Goal: Check status: Check status

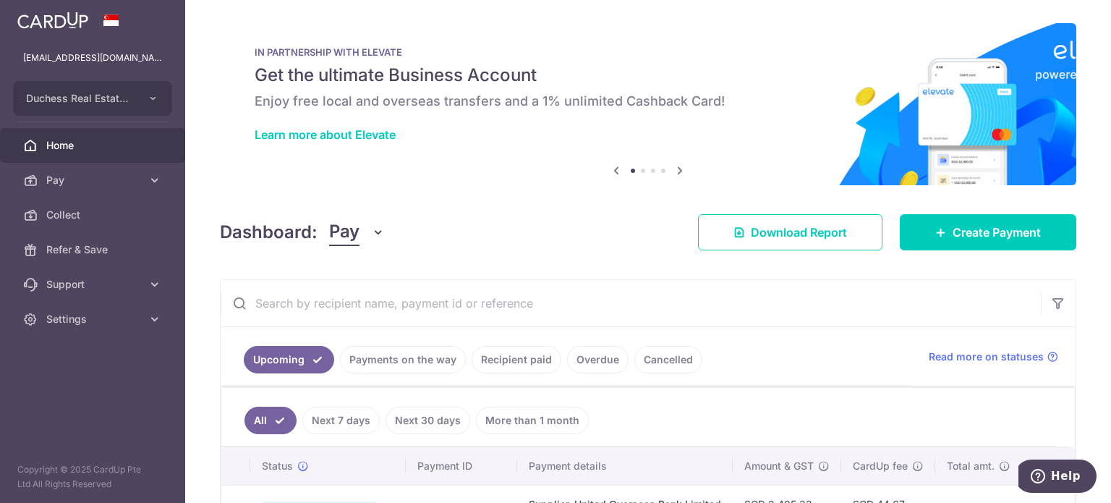
click at [368, 355] on link "Payments on the way" at bounding box center [403, 359] width 126 height 27
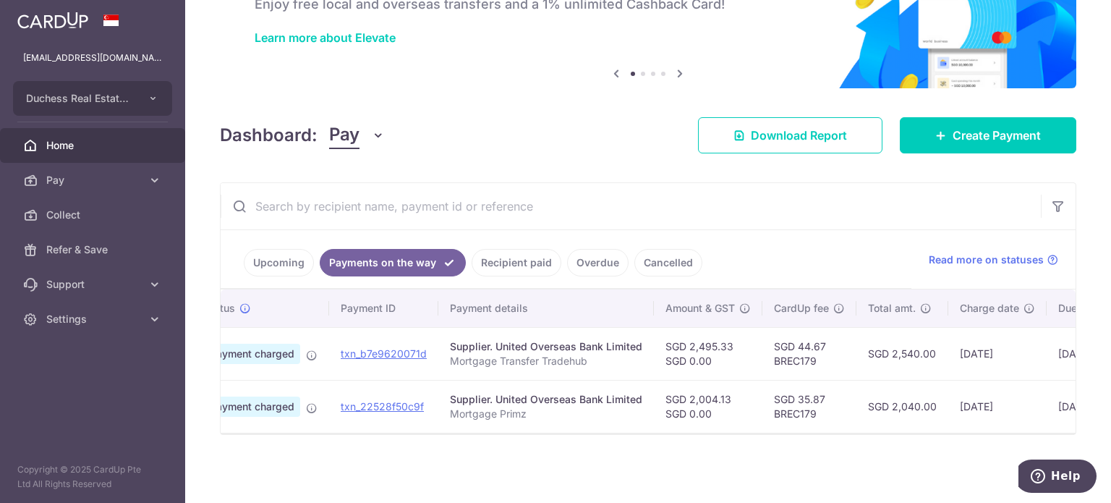
scroll to position [0, 220]
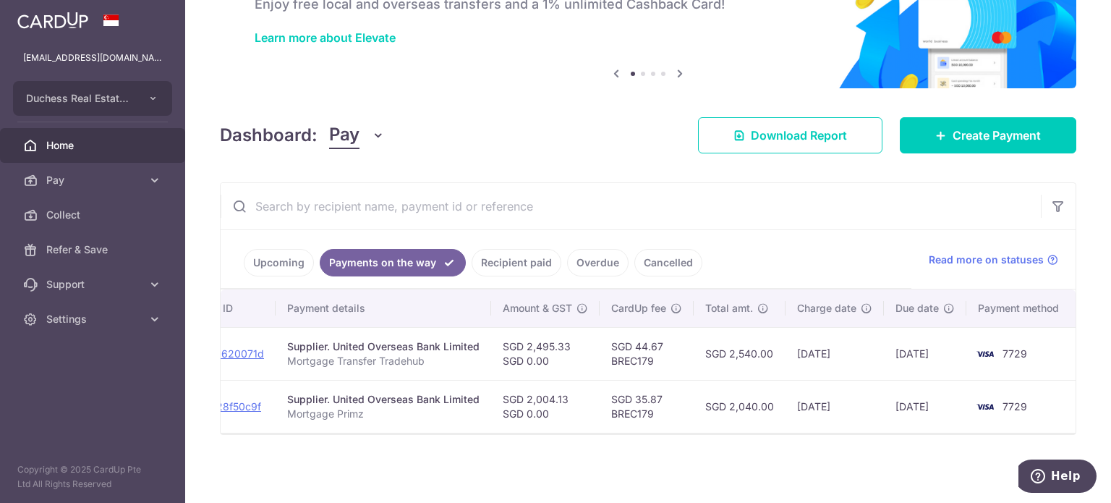
click at [256, 254] on link "Upcoming" at bounding box center [279, 262] width 70 height 27
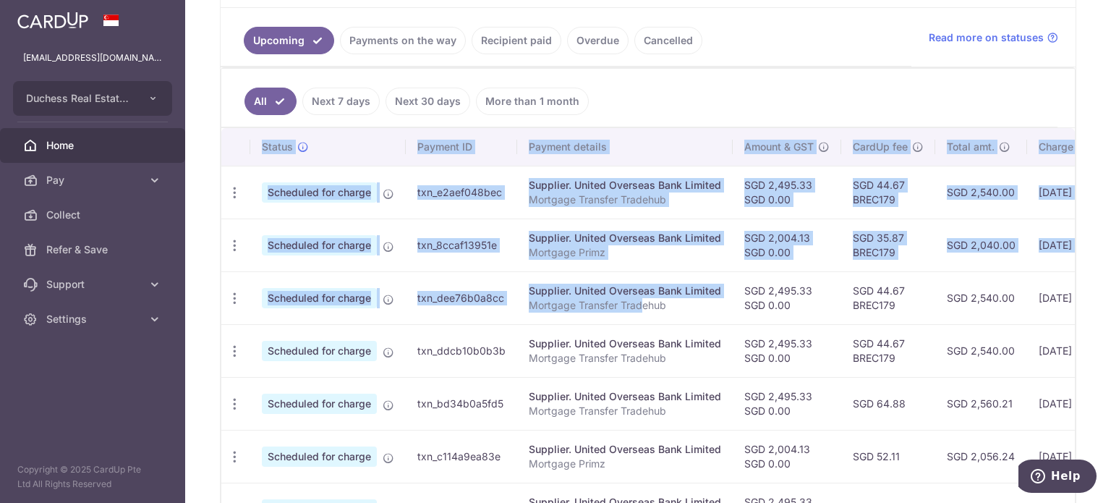
scroll to position [0, 242]
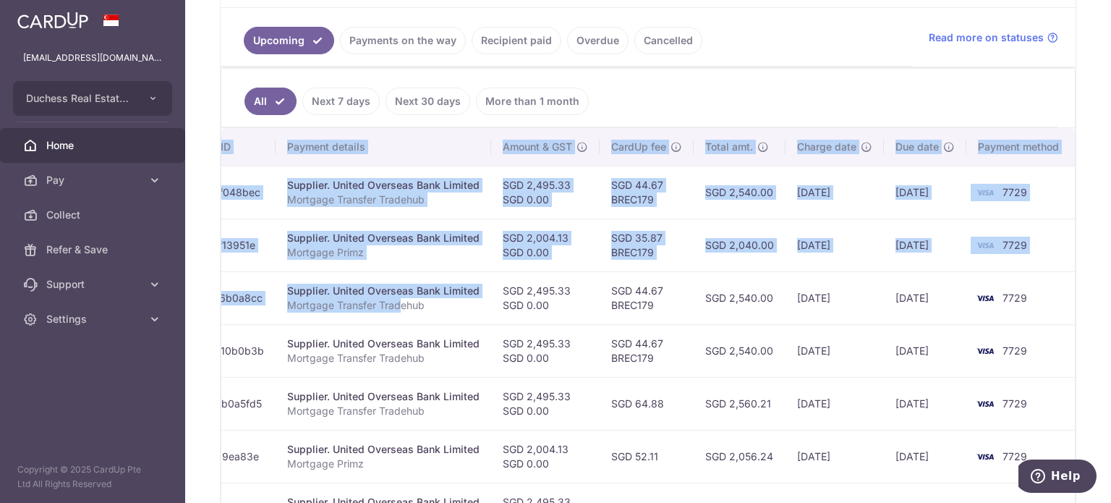
drag, startPoint x: 647, startPoint y: 311, endPoint x: 751, endPoint y: 329, distance: 105.7
click at [752, 329] on tbody "Update payment Cancel payment Scheduled for charge txn_e2aef048bec Supplier. Un…" at bounding box center [528, 430] width 1097 height 528
click at [677, 347] on td "SGD 44.67 BREC179" at bounding box center [647, 350] width 94 height 53
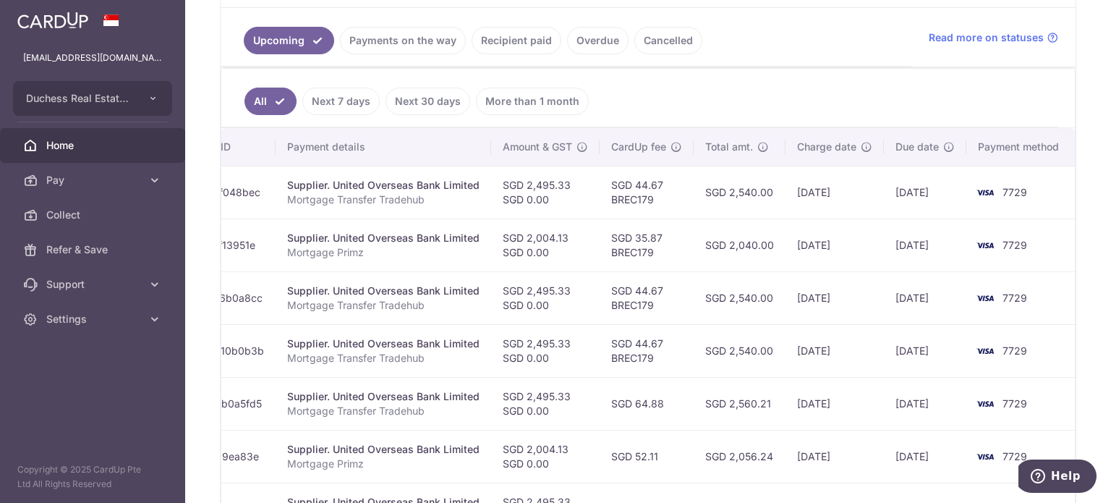
drag, startPoint x: 689, startPoint y: 289, endPoint x: 598, endPoint y: 292, distance: 91.2
click at [600, 292] on td "SGD 44.67 BREC179" at bounding box center [647, 297] width 94 height 53
click at [651, 329] on td "SGD 44.67 BREC179" at bounding box center [647, 350] width 94 height 53
click at [657, 312] on td "SGD 44.67 BREC179" at bounding box center [647, 297] width 94 height 53
click at [706, 289] on td "SGD 2,540.00" at bounding box center [740, 297] width 92 height 53
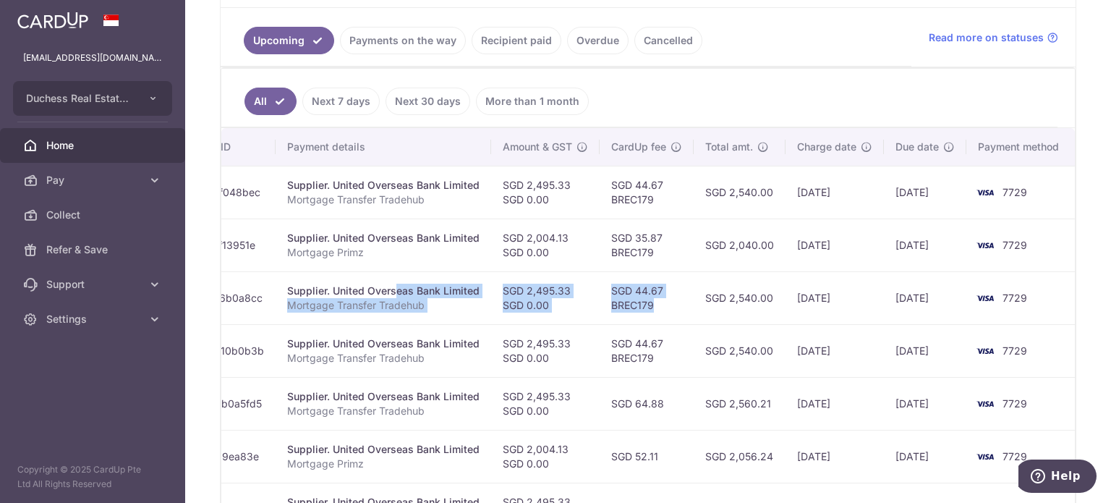
drag, startPoint x: 661, startPoint y: 300, endPoint x: 346, endPoint y: 286, distance: 315.7
click at [346, 286] on tr "Update payment Cancel payment Scheduled for charge txn_dee76b0a8cc Supplier. Un…" at bounding box center [528, 297] width 1097 height 53
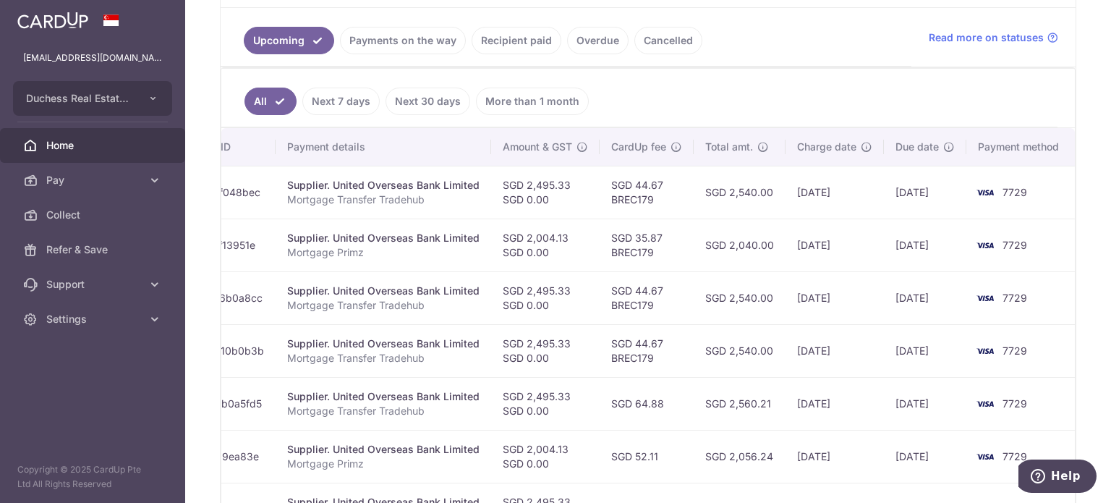
click at [349, 324] on td "Supplier. United Overseas Bank Limited Mortgage Transfer Tradehub" at bounding box center [384, 350] width 216 height 53
click at [116, 323] on span "Settings" at bounding box center [93, 319] width 95 height 14
click at [59, 382] on span "Logout" at bounding box center [93, 388] width 95 height 14
